Goal: Task Accomplishment & Management: Manage account settings

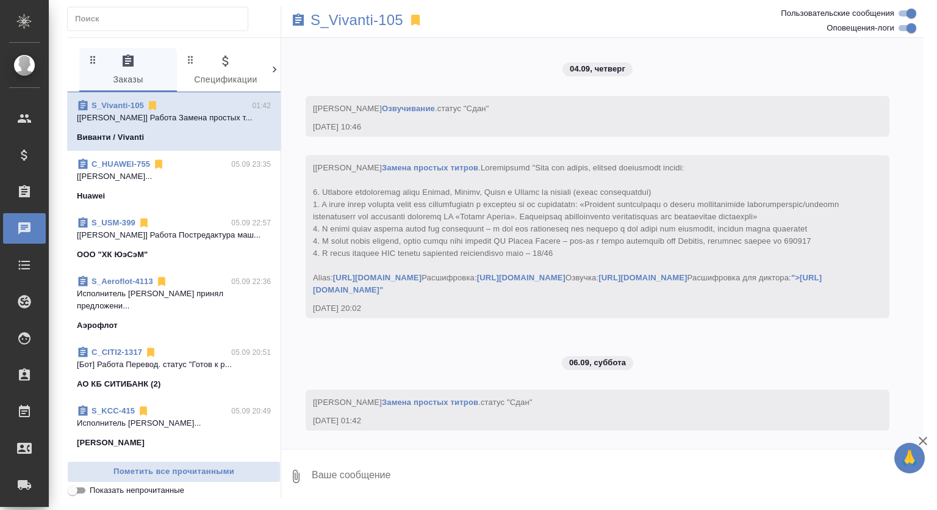
scroll to position [3667, 0]
